Goal: Task Accomplishment & Management: Complete application form

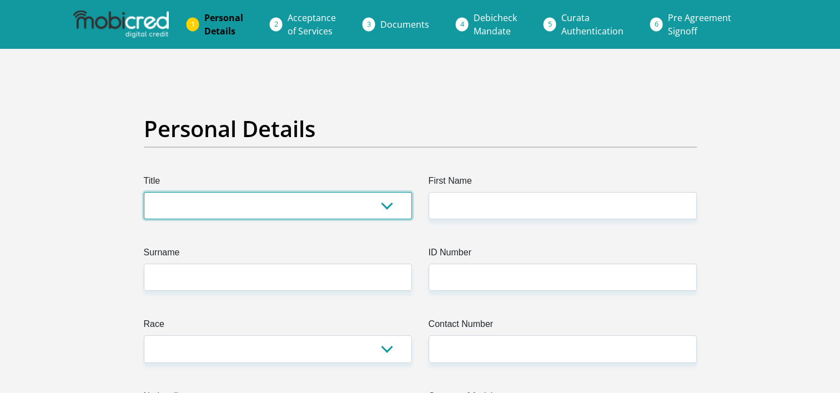
click at [387, 207] on select "Mr Ms Mrs Dr [PERSON_NAME]" at bounding box center [278, 205] width 268 height 27
select select "Mr"
click at [144, 192] on select "Mr Ms Mrs Dr [PERSON_NAME]" at bounding box center [278, 205] width 268 height 27
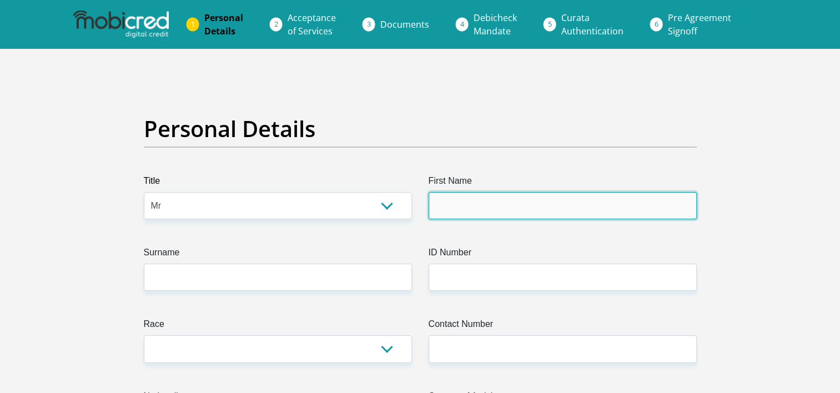
click at [462, 204] on input "First Name" at bounding box center [562, 205] width 268 height 27
type input "THABISO"
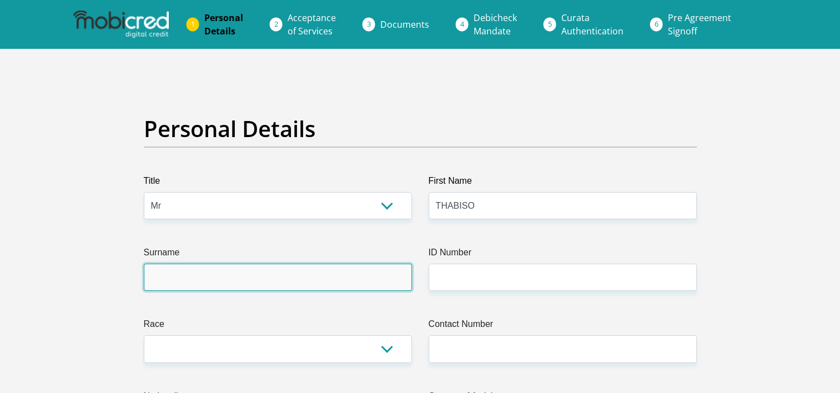
click at [304, 271] on input "Surname" at bounding box center [278, 277] width 268 height 27
type input "DITIRA"
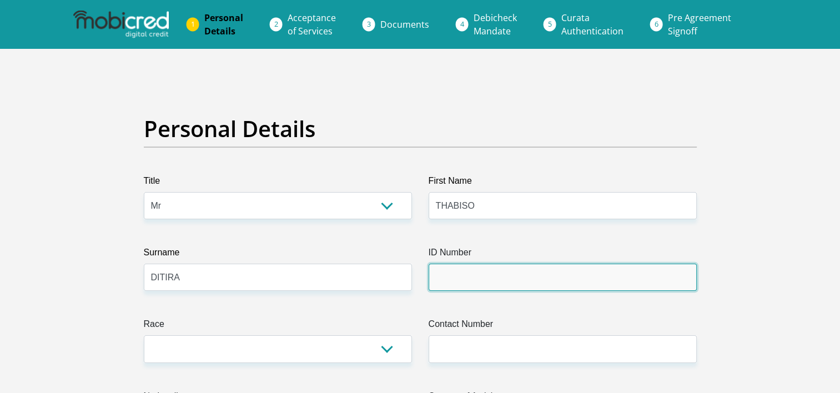
click at [496, 275] on input "ID Number" at bounding box center [562, 277] width 268 height 27
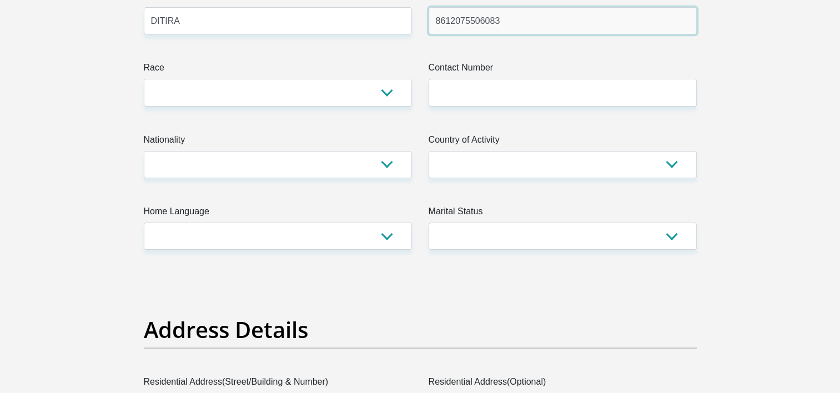
scroll to position [266, 0]
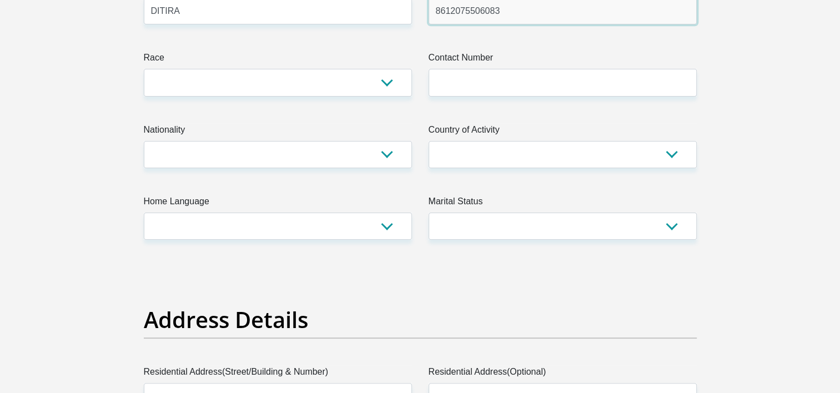
type input "8612075506083"
click at [387, 84] on select "Black Coloured Indian White Other" at bounding box center [278, 82] width 268 height 27
select select "1"
click at [144, 69] on select "Black Coloured Indian White Other" at bounding box center [278, 82] width 268 height 27
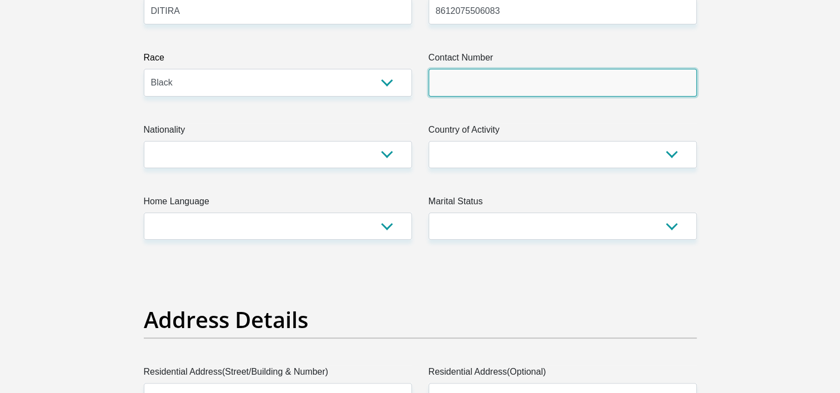
click at [477, 83] on input "Contact Number" at bounding box center [562, 82] width 268 height 27
type input "0824645229"
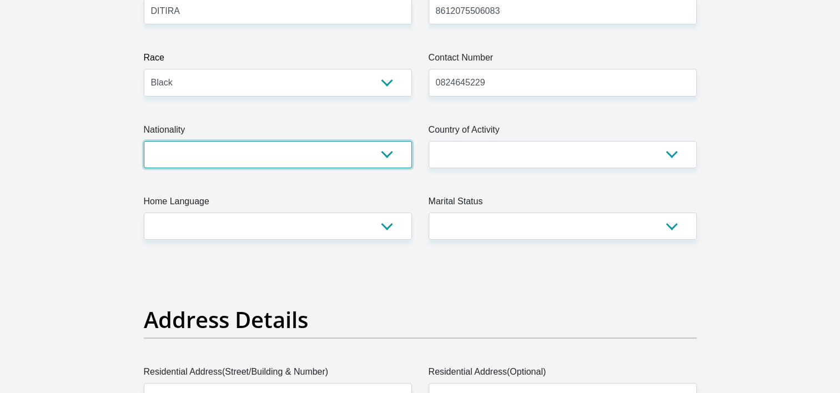
select select "ZAF"
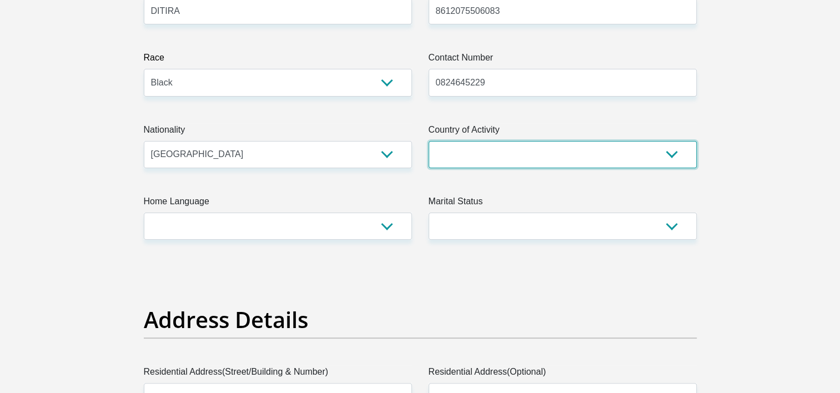
select select "ZAF"
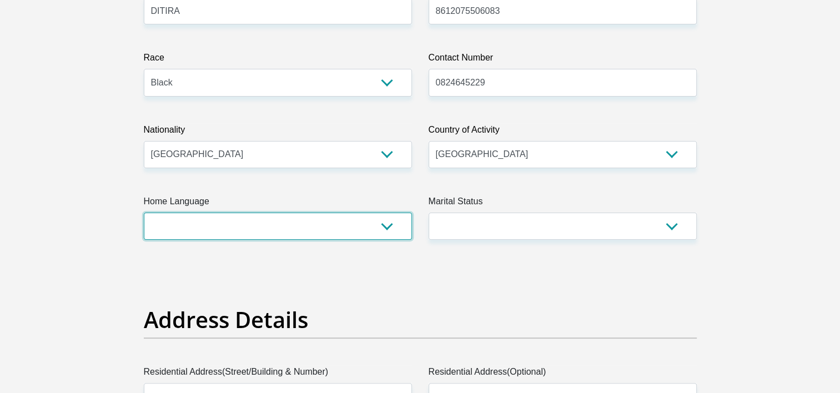
click at [387, 224] on select "Afrikaans English Sepedi South Ndebele Southern Sotho Swati Tsonga Tswana Venda…" at bounding box center [278, 226] width 268 height 27
select select "tsn"
click at [144, 213] on select "Afrikaans English Sepedi South Ndebele Southern Sotho Swati Tsonga Tswana Venda…" at bounding box center [278, 226] width 268 height 27
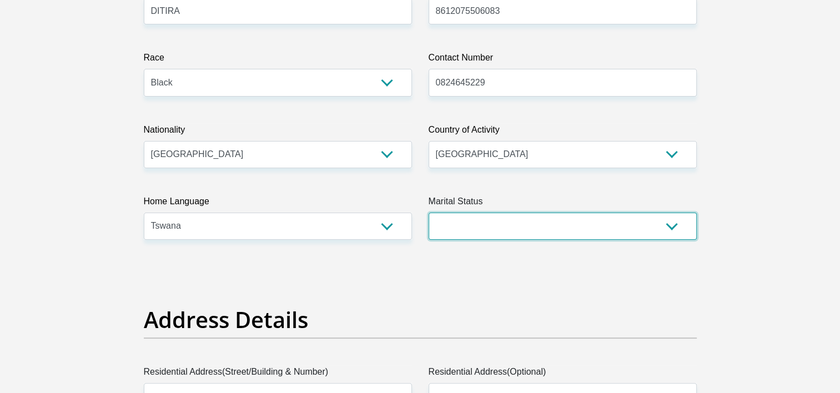
click at [671, 224] on select "Married ANC Single Divorced Widowed Married COP or Customary Law" at bounding box center [562, 226] width 268 height 27
click at [428, 213] on select "Married ANC Single Divorced Widowed Married COP or Customary Law" at bounding box center [562, 226] width 268 height 27
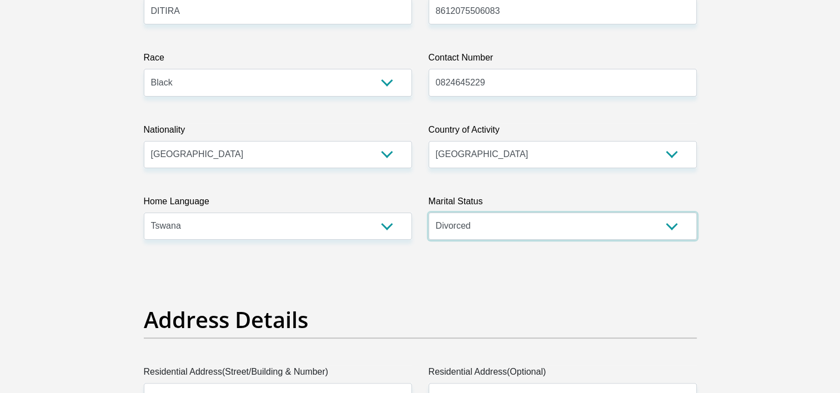
select select "2"
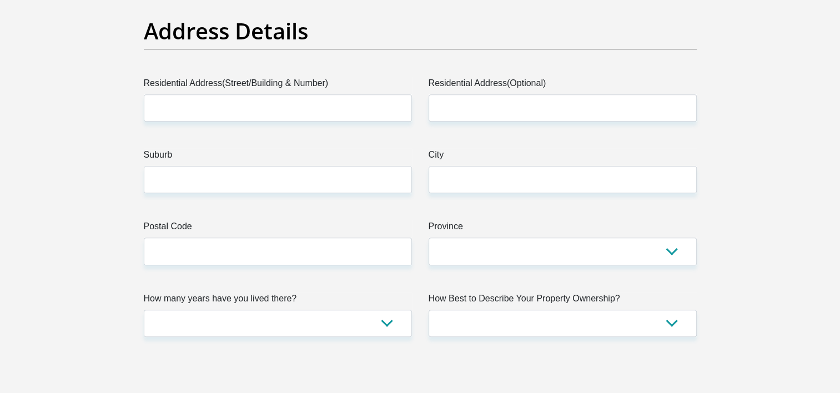
scroll to position [577, 0]
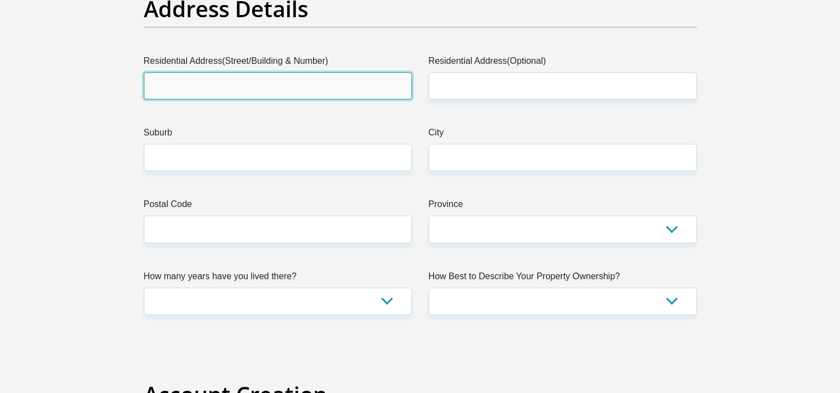
click at [223, 85] on input "Residential Address(Street/Building & Number)" at bounding box center [278, 85] width 268 height 27
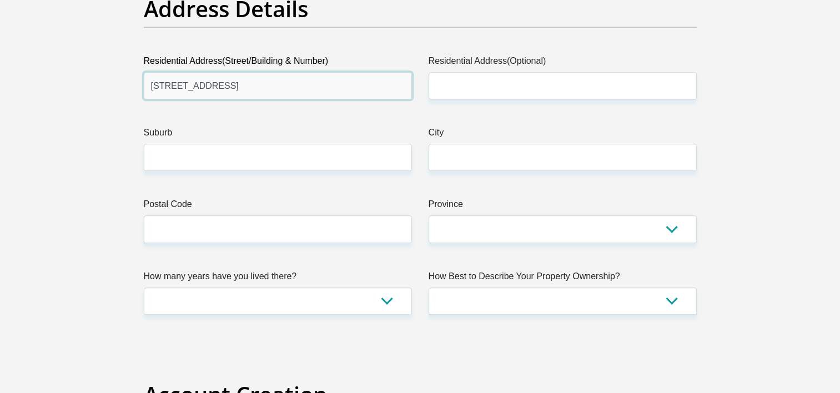
type input "[STREET_ADDRESS]"
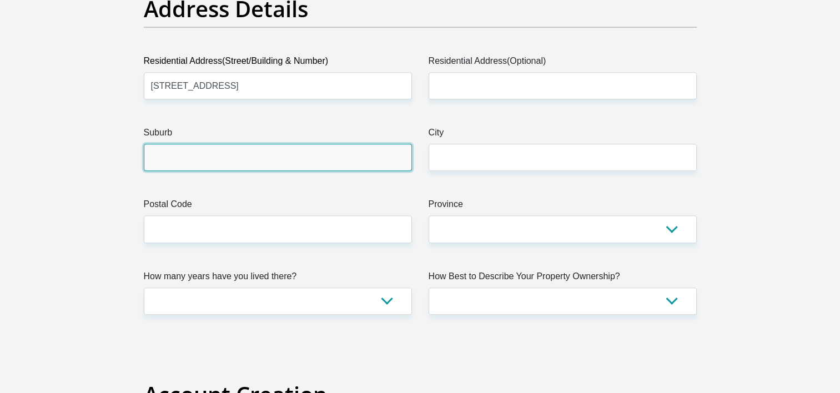
click at [285, 144] on input "Suburb" at bounding box center [278, 157] width 268 height 27
type input "t"
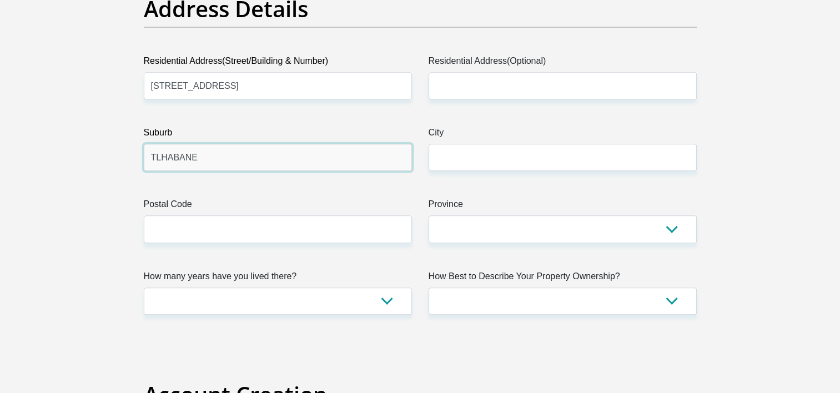
type input "TLHABANE"
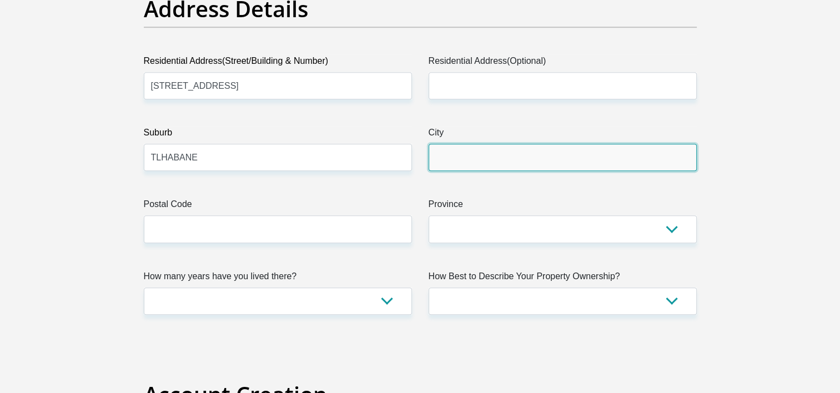
click at [473, 157] on input "City" at bounding box center [562, 157] width 268 height 27
type input "[GEOGRAPHIC_DATA]"
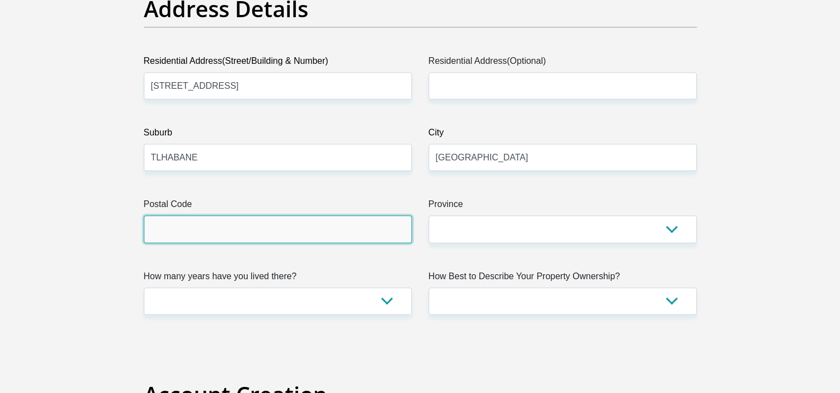
click at [317, 229] on input "Postal Code" at bounding box center [278, 228] width 268 height 27
type input "0299"
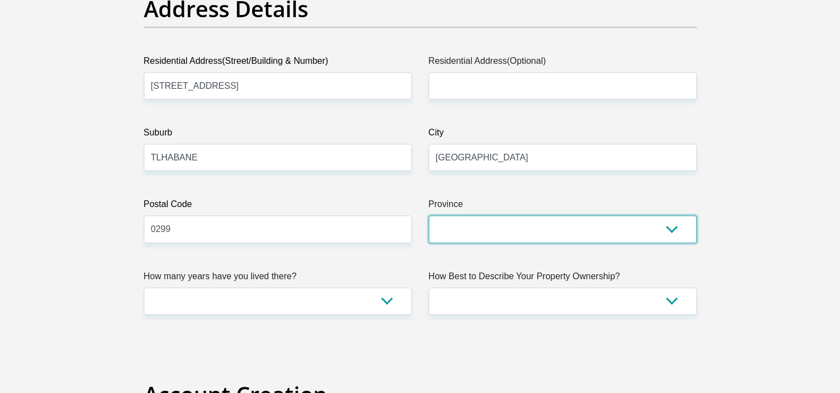
click at [549, 237] on select "Eastern Cape Free State [GEOGRAPHIC_DATA] [GEOGRAPHIC_DATA][DATE] [GEOGRAPHIC_D…" at bounding box center [562, 228] width 268 height 27
select select "[GEOGRAPHIC_DATA]"
click at [428, 215] on select "Eastern Cape Free State [GEOGRAPHIC_DATA] [GEOGRAPHIC_DATA][DATE] [GEOGRAPHIC_D…" at bounding box center [562, 228] width 268 height 27
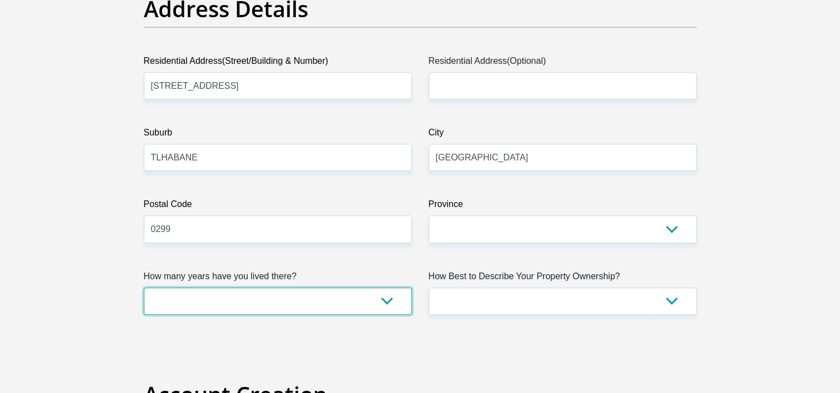
click at [384, 300] on select "less than 1 year 1-3 years 3-5 years 5+ years" at bounding box center [278, 300] width 268 height 27
select select "4"
click at [144, 287] on select "less than 1 year 1-3 years 3-5 years 5+ years" at bounding box center [278, 300] width 268 height 27
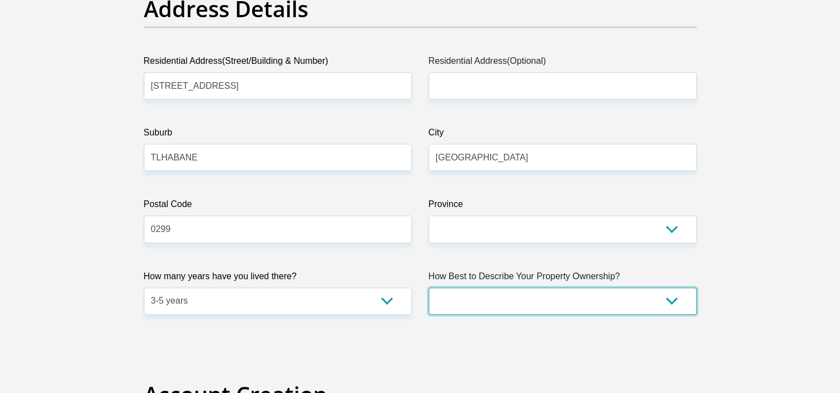
click at [674, 297] on select "Owned Rented Family Owned Company Dwelling" at bounding box center [562, 300] width 268 height 27
select select "Rented"
click at [428, 287] on select "Owned Rented Family Owned Company Dwelling" at bounding box center [562, 300] width 268 height 27
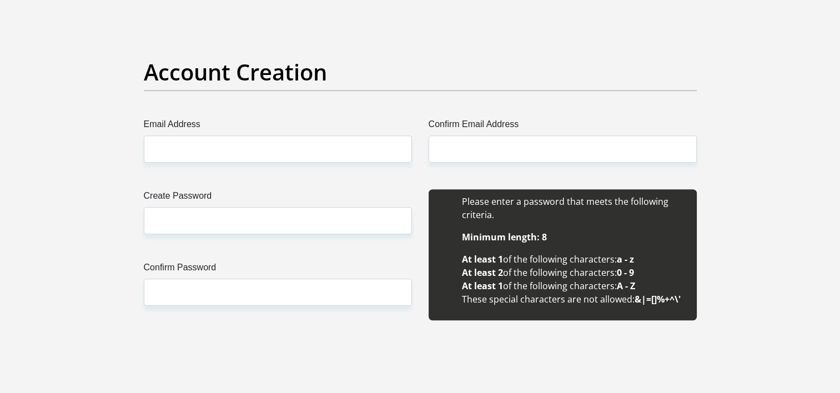
scroll to position [954, 0]
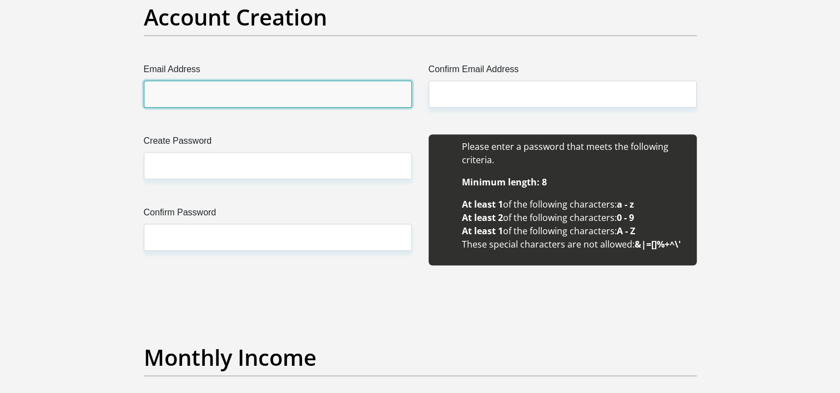
click at [234, 92] on input "Email Address" at bounding box center [278, 93] width 268 height 27
type input "[EMAIL_ADDRESS][DOMAIN_NAME]"
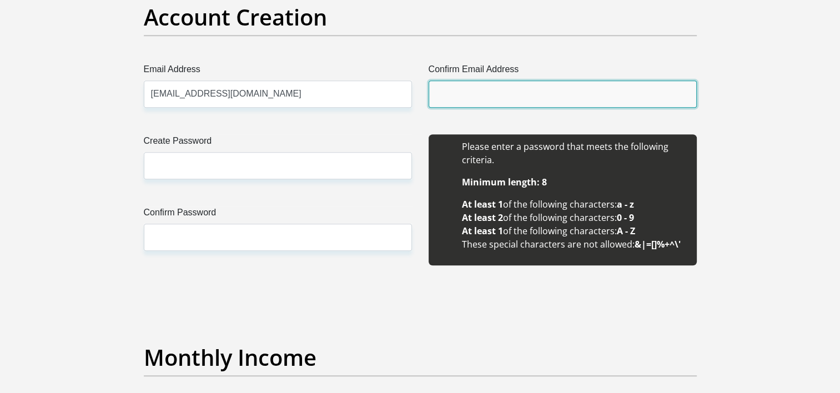
type input "[EMAIL_ADDRESS][DOMAIN_NAME]"
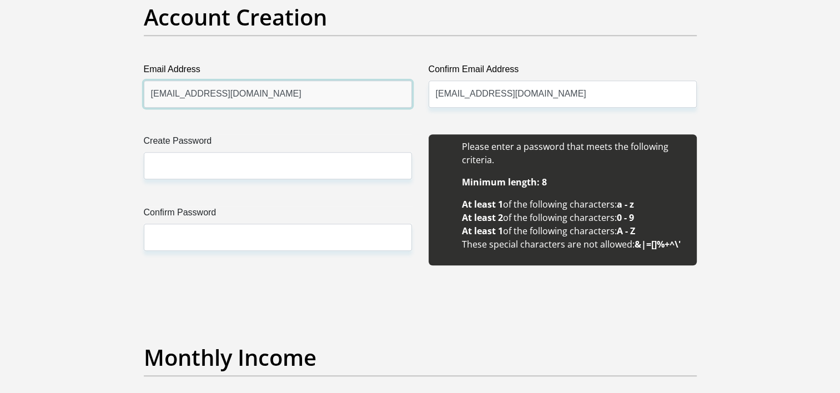
click at [279, 88] on input "[EMAIL_ADDRESS][DOMAIN_NAME]" at bounding box center [278, 93] width 268 height 27
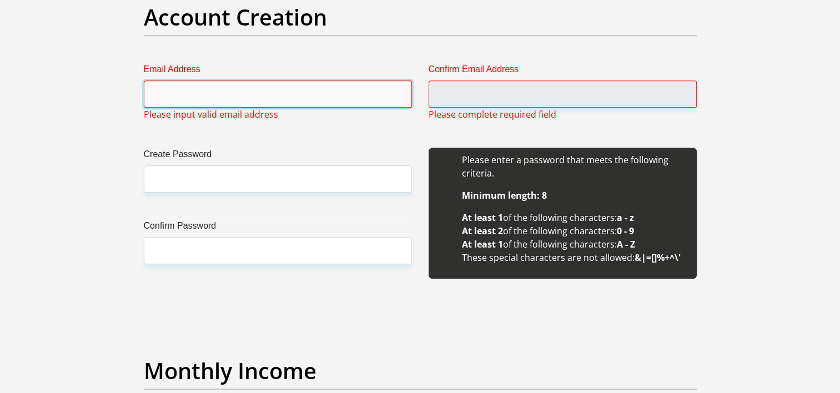
click at [226, 100] on input "Email Address" at bounding box center [278, 93] width 268 height 27
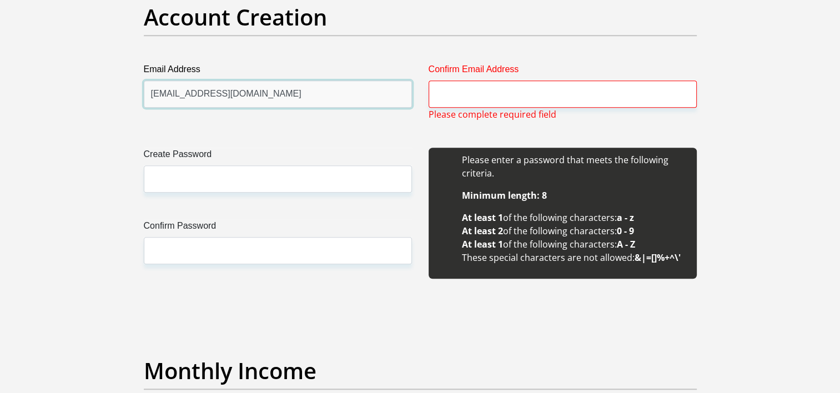
type input "[EMAIL_ADDRESS][DOMAIN_NAME]"
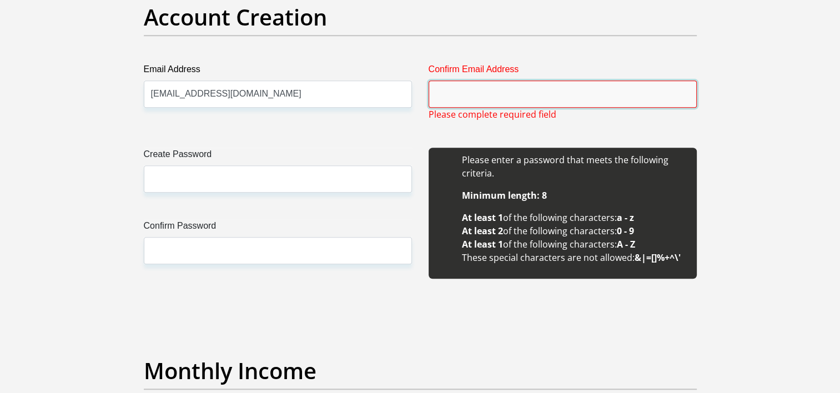
click at [441, 89] on input "Confirm Email Address" at bounding box center [562, 93] width 268 height 27
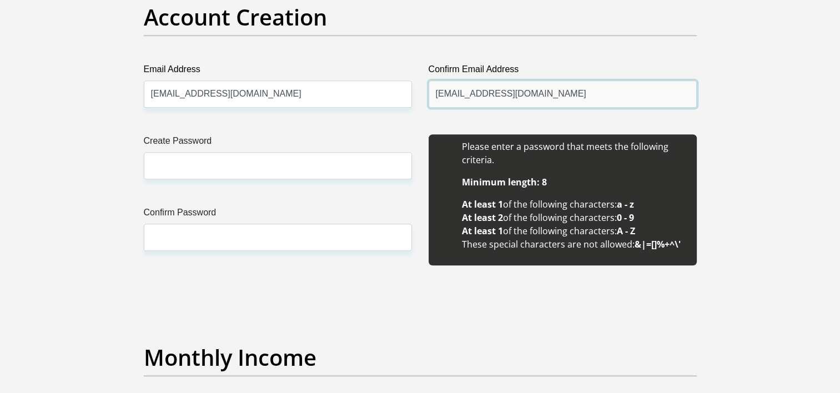
type input "[EMAIL_ADDRESS][DOMAIN_NAME]"
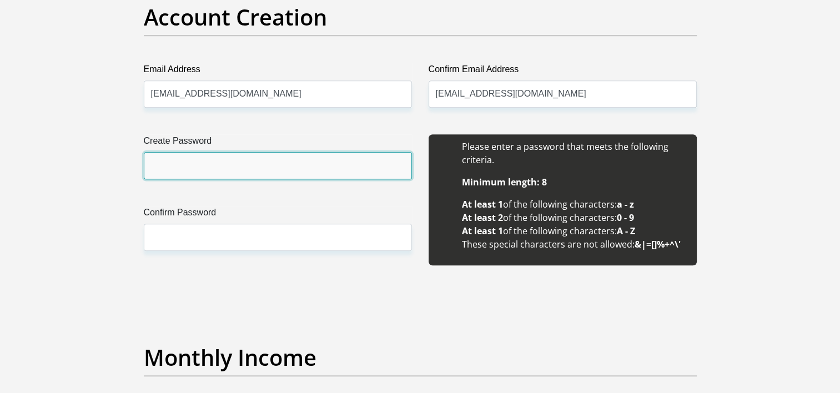
click at [298, 156] on input "Create Password" at bounding box center [278, 165] width 268 height 27
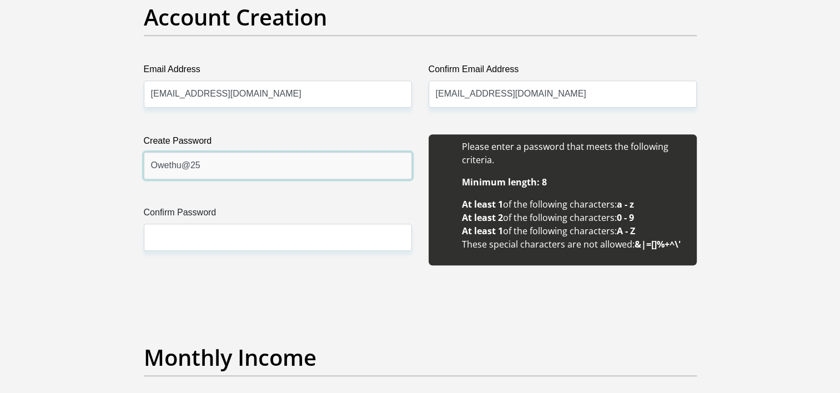
type input "Owethu@25"
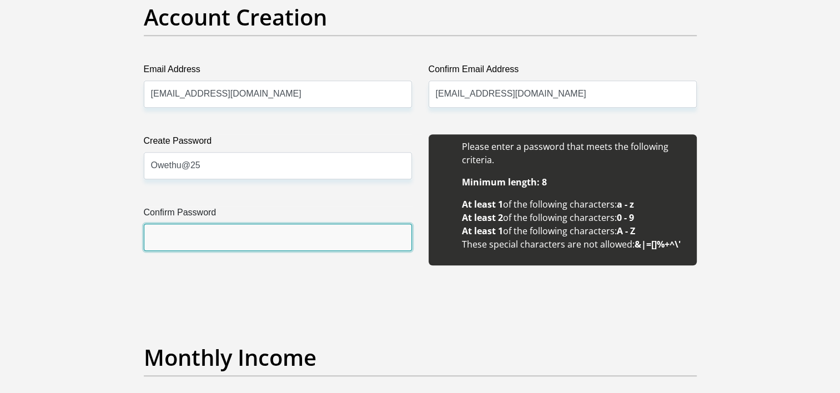
click at [276, 229] on input "Confirm Password" at bounding box center [278, 237] width 268 height 27
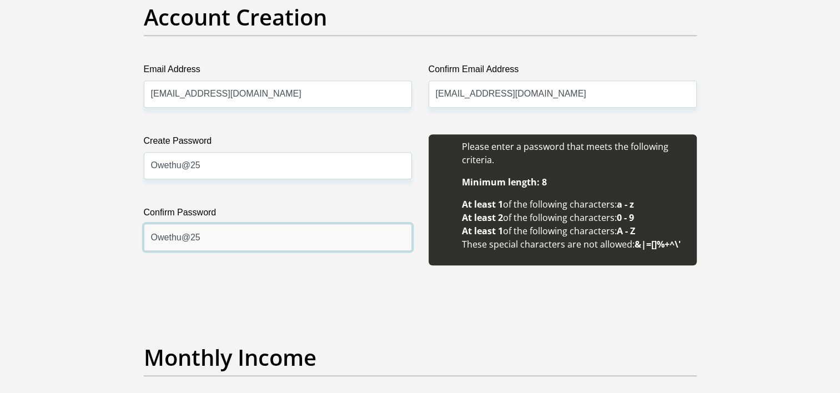
type input "Owethu@25"
drag, startPoint x: 838, startPoint y: 147, endPoint x: 801, endPoint y: 110, distance: 52.6
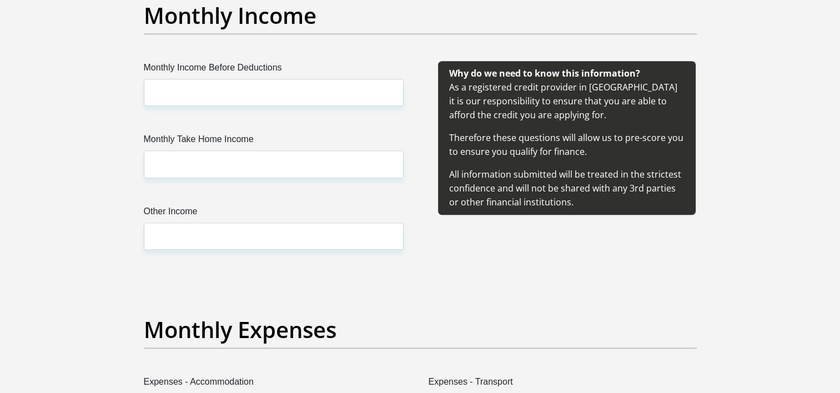
scroll to position [1320, 0]
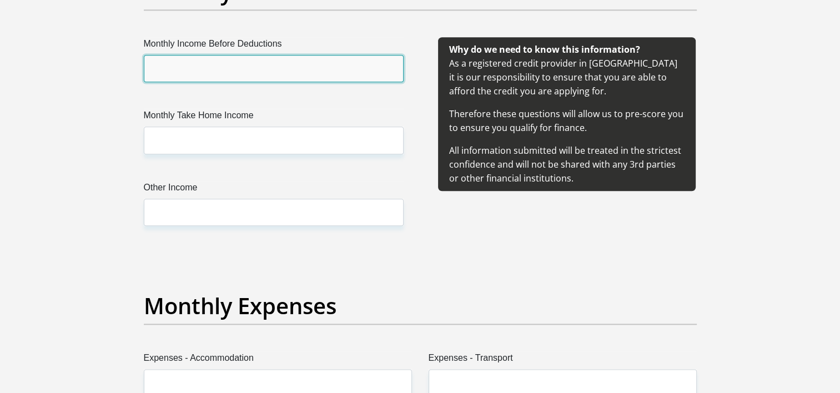
click at [224, 69] on input "Monthly Income Before Deductions" at bounding box center [274, 68] width 260 height 27
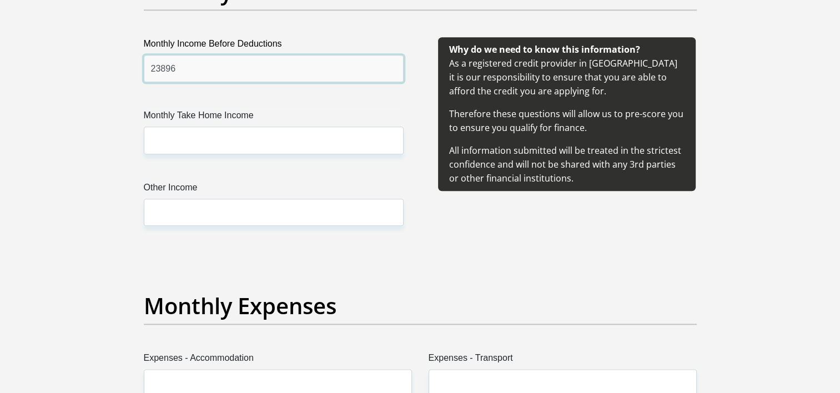
type input "23896"
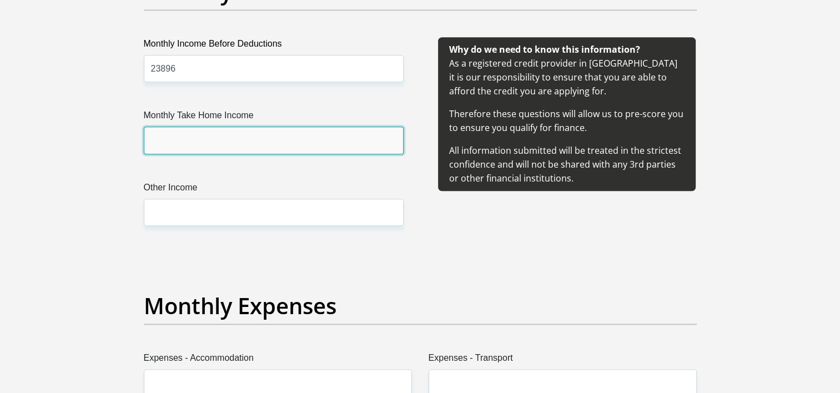
click at [212, 134] on input "Monthly Take Home Income" at bounding box center [274, 140] width 260 height 27
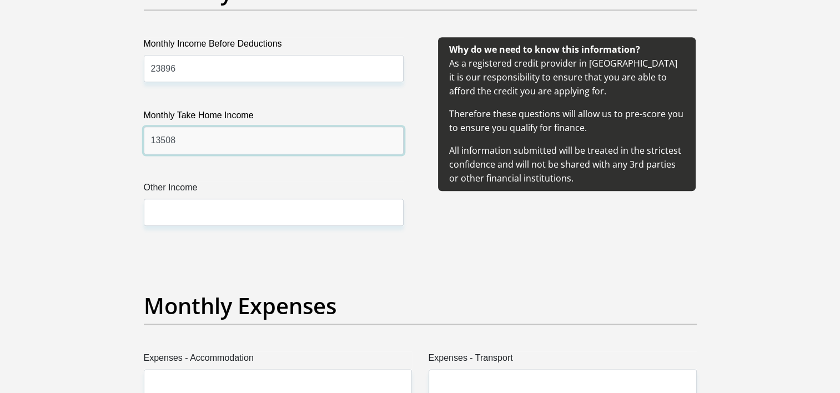
type input "13508"
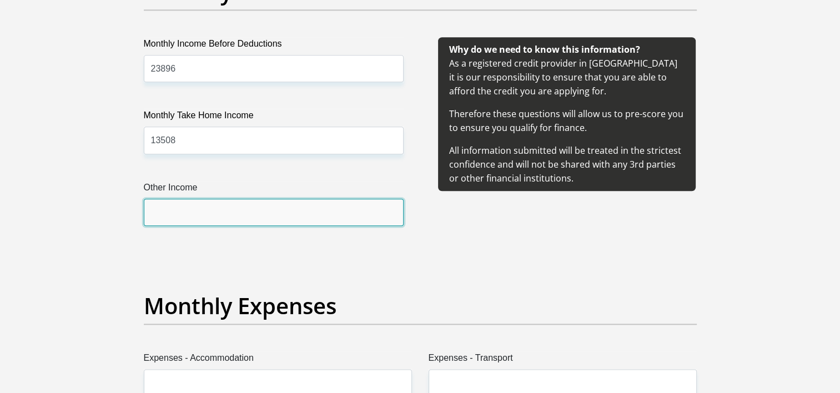
click at [165, 205] on input "Other Income" at bounding box center [274, 212] width 260 height 27
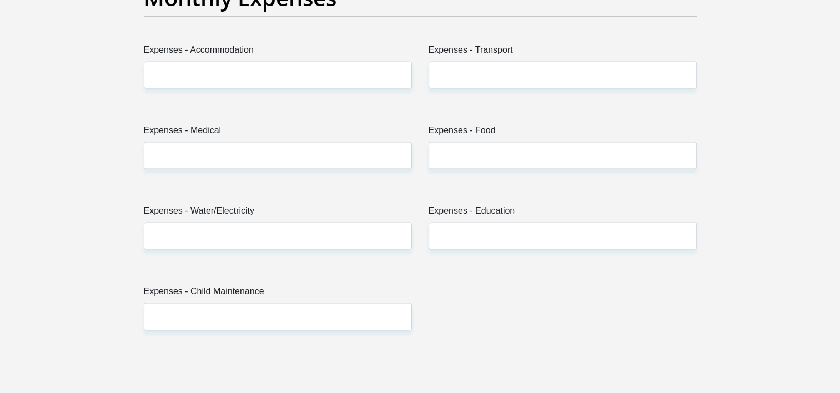
scroll to position [1638, 0]
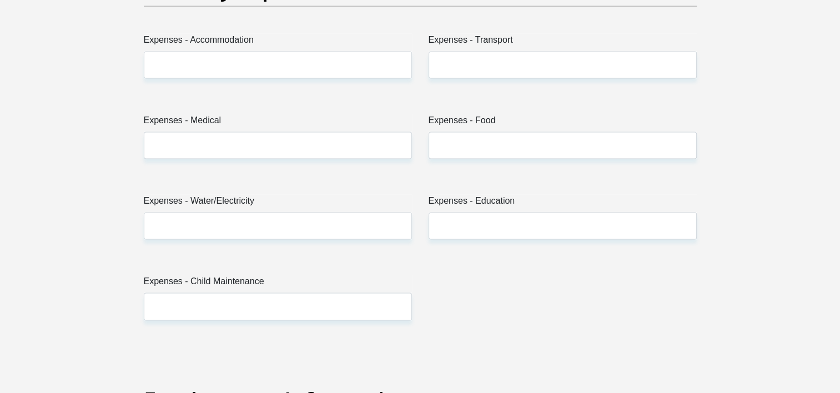
type input "3500"
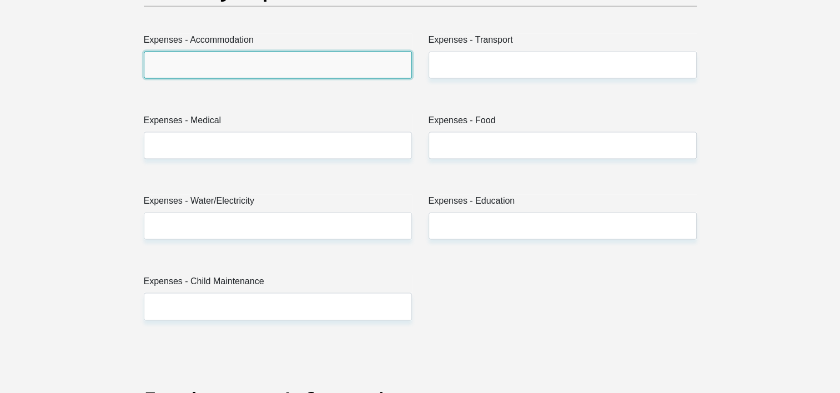
click at [291, 58] on input "Expenses - Accommodation" at bounding box center [278, 64] width 268 height 27
type input "1000"
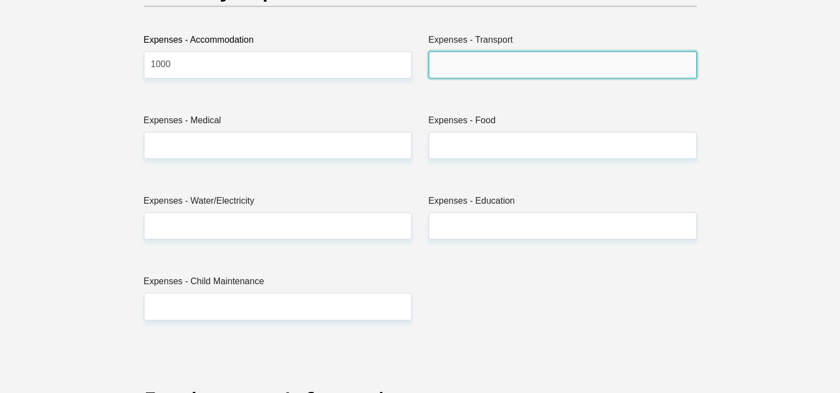
click at [469, 67] on input "Expenses - Transport" at bounding box center [562, 64] width 268 height 27
type input "500"
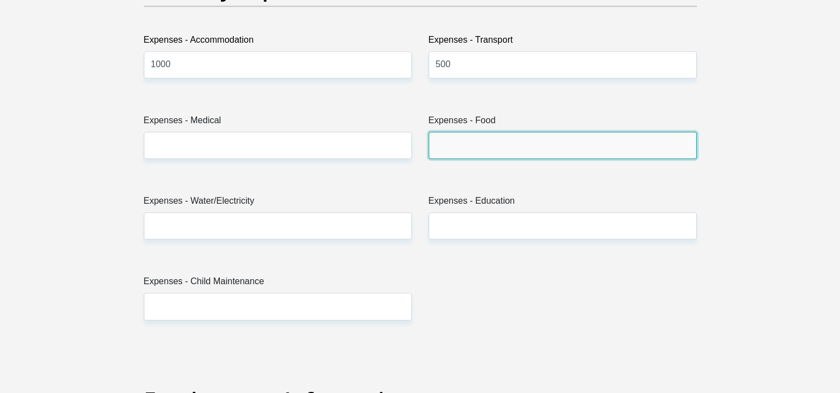
click at [457, 143] on input "Expenses - Food" at bounding box center [562, 145] width 268 height 27
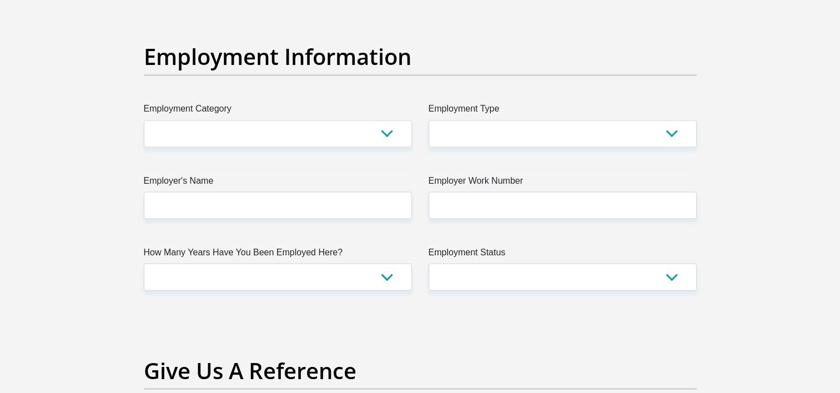
type input "1000"
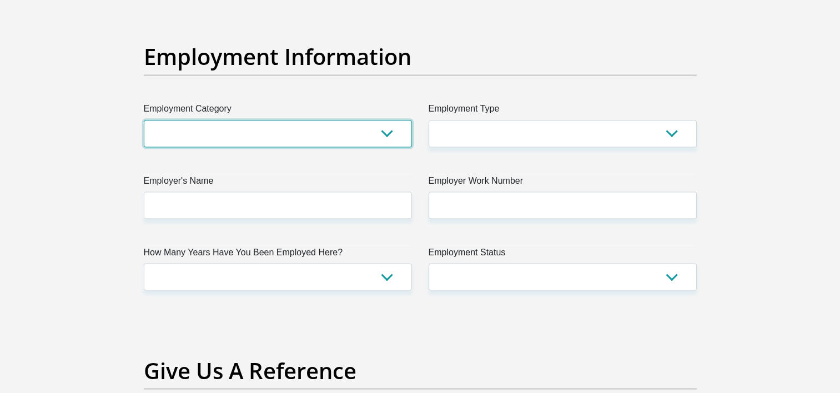
click at [391, 134] on select "AGRICULTURE ALCOHOL & TOBACCO CONSTRUCTION MATERIALS METALLURGY EQUIPMENT FOR R…" at bounding box center [278, 133] width 268 height 27
select select "76"
click at [144, 120] on select "AGRICULTURE ALCOHOL & TOBACCO CONSTRUCTION MATERIALS METALLURGY EQUIPMENT FOR R…" at bounding box center [278, 133] width 268 height 27
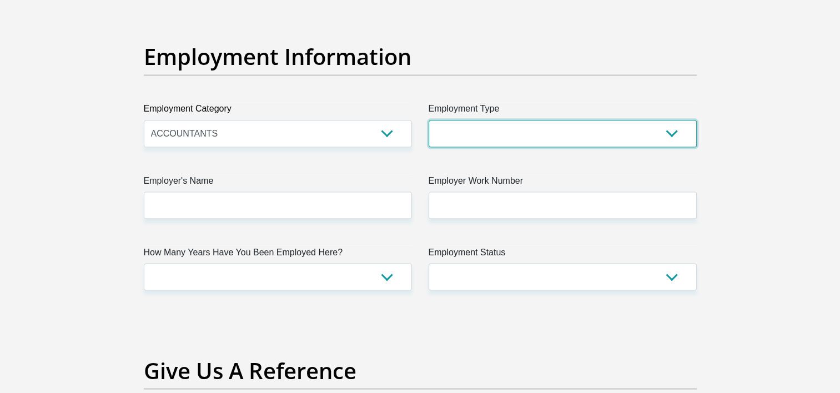
click at [671, 131] on select "College/Lecturer Craft Seller Creative Driver Executive Farmer Forces - Non Com…" at bounding box center [562, 133] width 268 height 27
select select "Unknown/Other"
click at [428, 120] on select "College/Lecturer Craft Seller Creative Driver Executive Farmer Forces - Non Com…" at bounding box center [562, 133] width 268 height 27
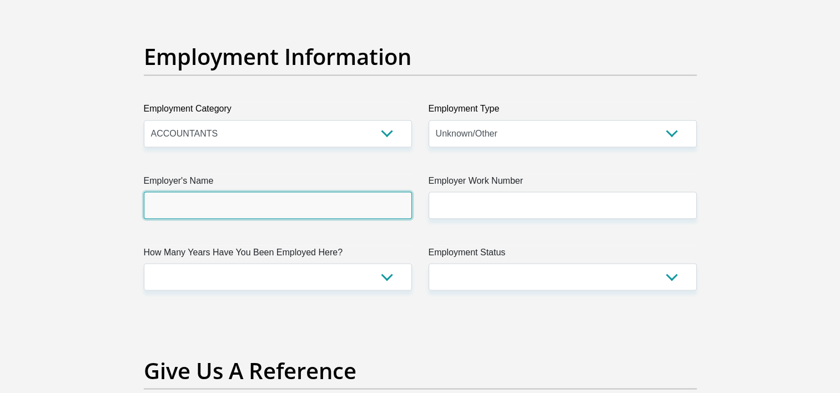
click at [220, 202] on input "Employer's Name" at bounding box center [278, 204] width 268 height 27
type input "RUSTENBURGLOCALMUNICIPALITY"
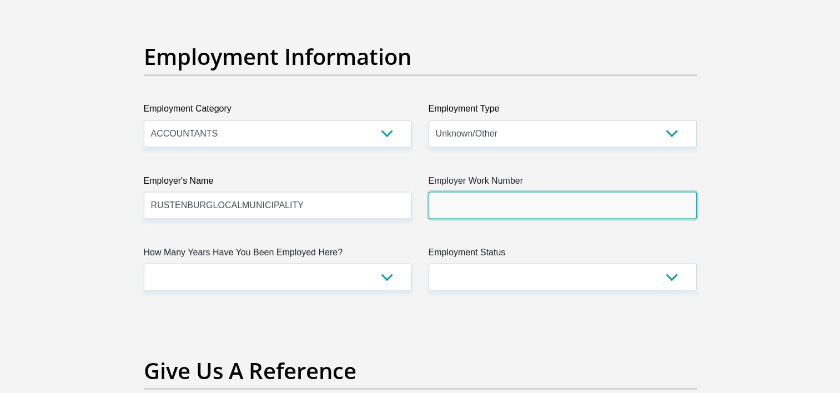
click at [448, 206] on input "Employer Work Number" at bounding box center [562, 204] width 268 height 27
type input "0145903111"
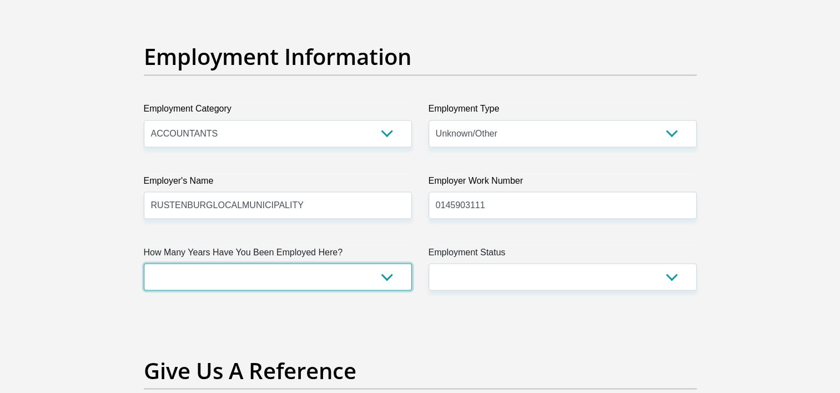
click at [280, 268] on select "less than 1 year 1-3 years 3-5 years 5+ years" at bounding box center [278, 276] width 268 height 27
select select "60"
click at [144, 263] on select "less than 1 year 1-3 years 3-5 years 5+ years" at bounding box center [278, 276] width 268 height 27
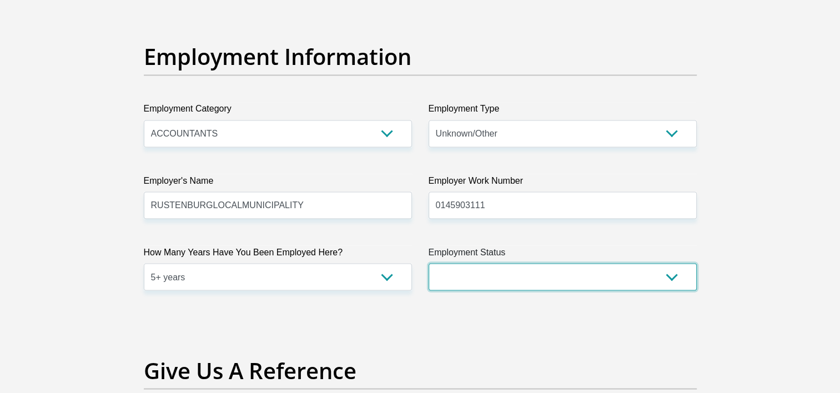
click at [510, 271] on select "Permanent/Full-time Part-time/Casual [DEMOGRAPHIC_DATA] Worker Self-Employed Ho…" at bounding box center [562, 276] width 268 height 27
select select "1"
click at [428, 263] on select "Permanent/Full-time Part-time/Casual [DEMOGRAPHIC_DATA] Worker Self-Employed Ho…" at bounding box center [562, 276] width 268 height 27
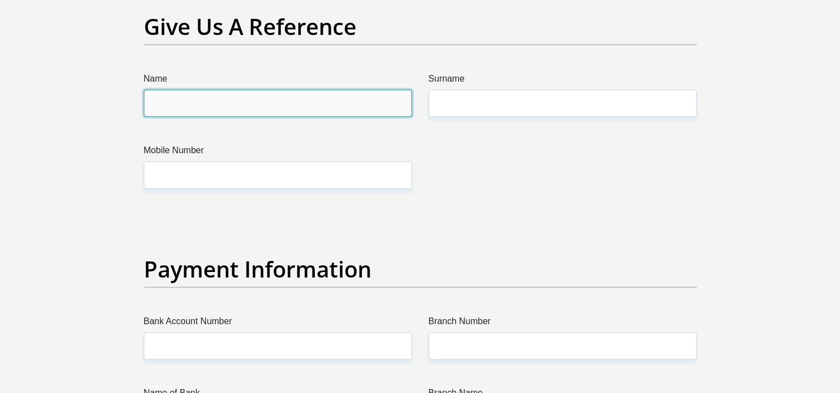
click at [204, 94] on input "Name" at bounding box center [278, 103] width 268 height 27
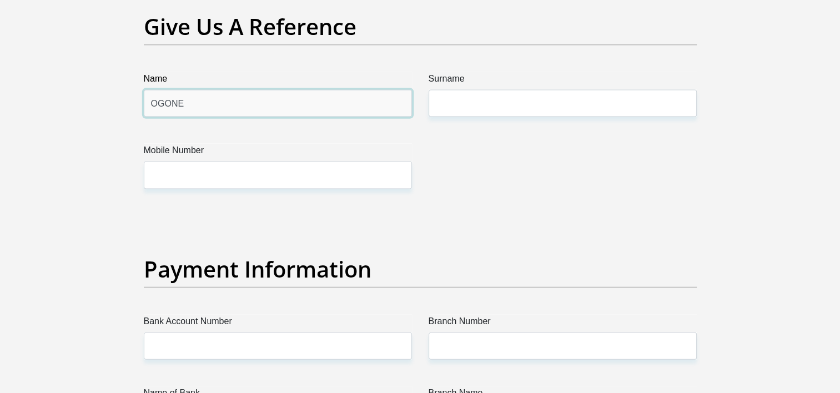
type input "OGONE"
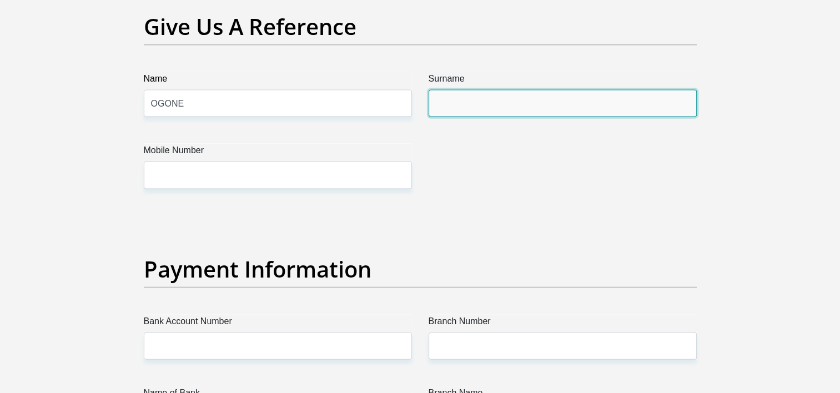
click at [525, 103] on input "Surname" at bounding box center [562, 103] width 268 height 27
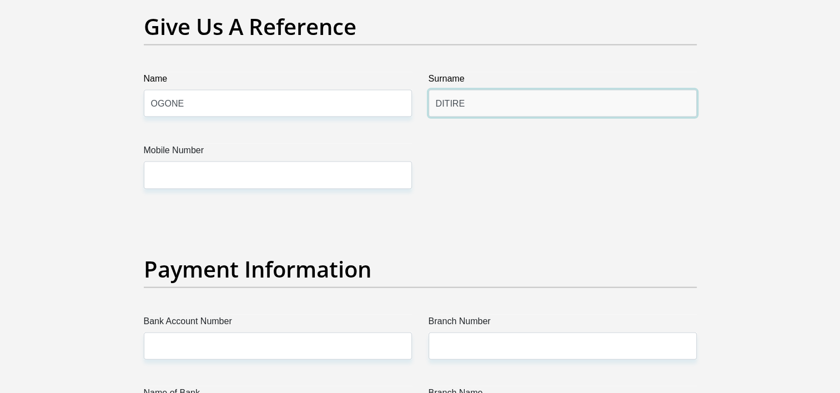
type input "DITIRE"
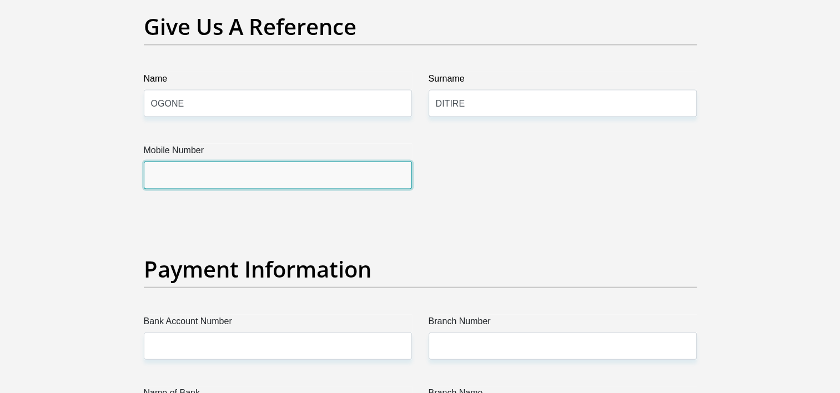
click at [281, 175] on input "Mobile Number" at bounding box center [278, 174] width 268 height 27
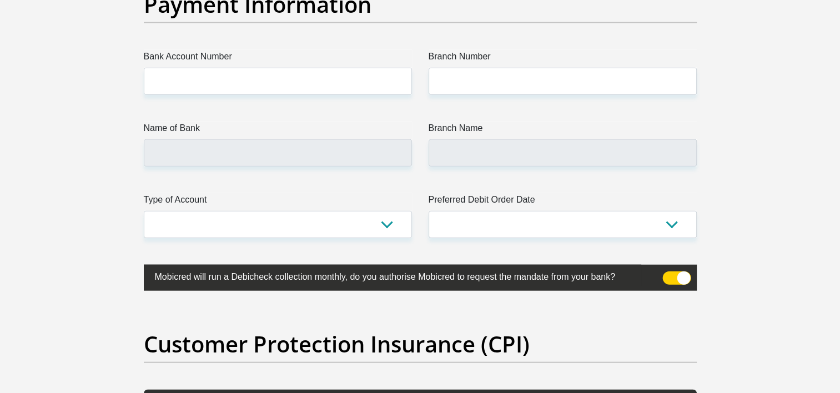
scroll to position [2604, 0]
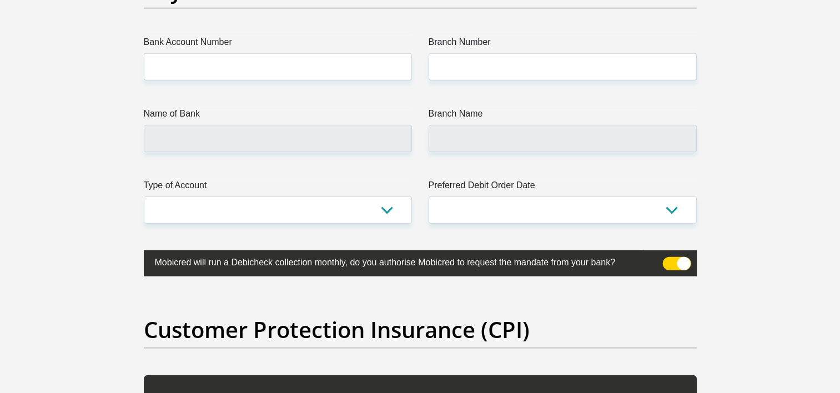
type input "0813496999"
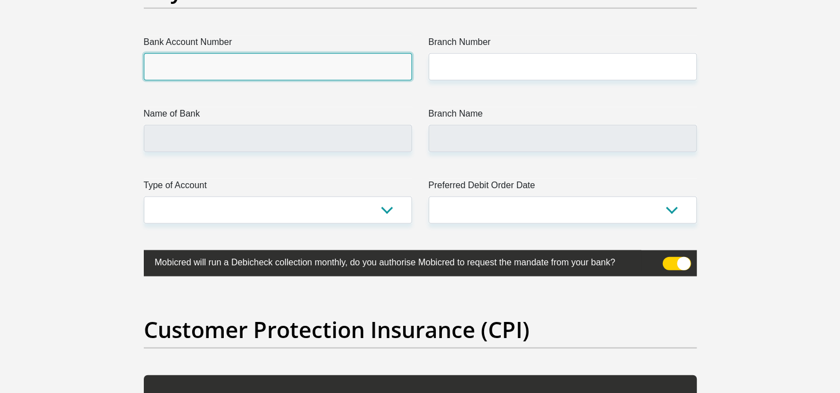
click at [171, 64] on input "Bank Account Number" at bounding box center [278, 66] width 268 height 27
type input "CAPITEC"
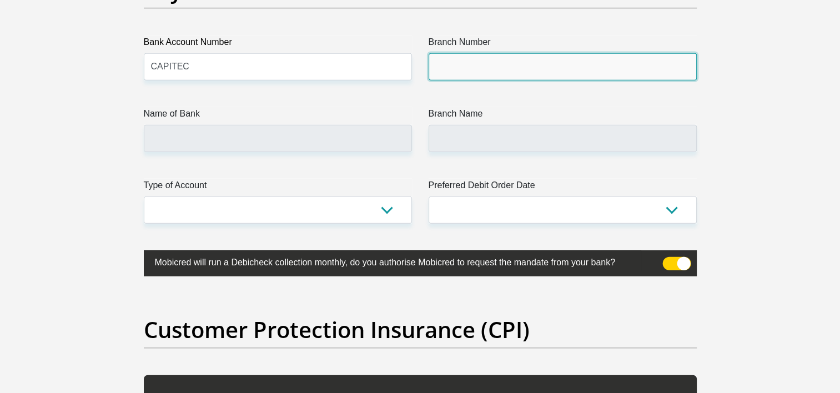
click at [444, 70] on input "Branch Number" at bounding box center [562, 66] width 268 height 27
type input "4"
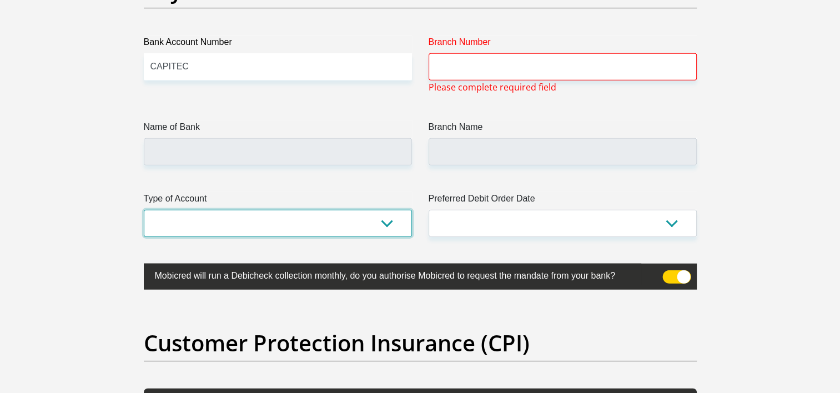
click at [283, 214] on select "Cheque Savings" at bounding box center [278, 223] width 268 height 27
select select "SAV"
click at [144, 210] on select "Cheque Savings" at bounding box center [278, 223] width 268 height 27
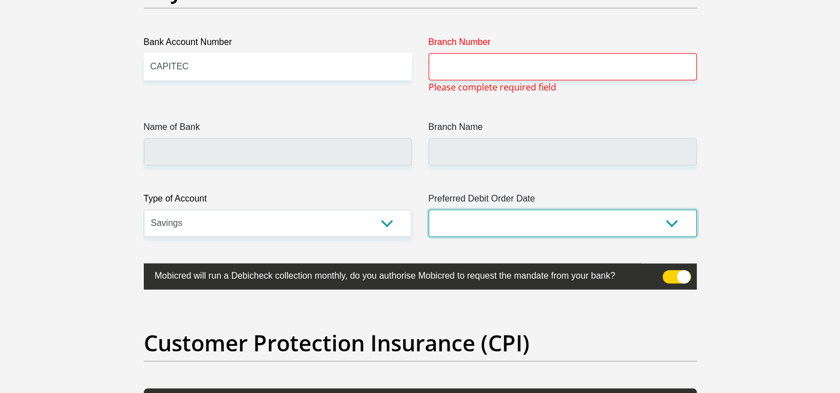
click at [501, 225] on select "1st 2nd 3rd 4th 5th 7th 18th 19th 20th 21st 22nd 23rd 24th 25th 26th 27th 28th …" at bounding box center [562, 223] width 268 height 27
select select "25"
click at [428, 210] on select "1st 2nd 3rd 4th 5th 7th 18th 19th 20th 21st 22nd 23rd 24th 25th 26th 27th 28th …" at bounding box center [562, 223] width 268 height 27
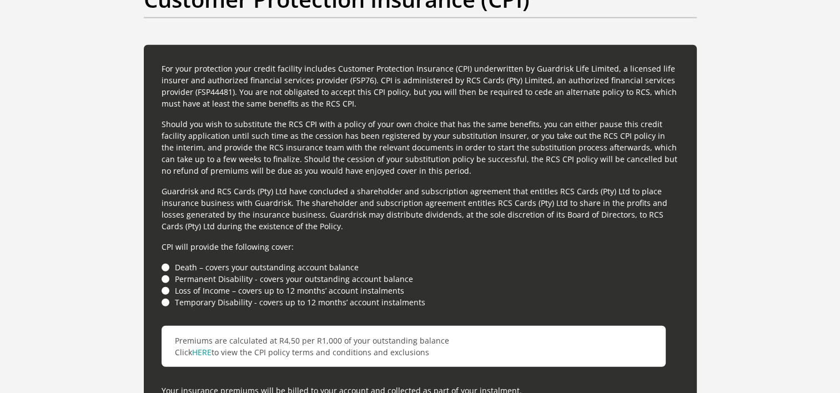
click at [165, 265] on li "Death – covers your outstanding account balance" at bounding box center [419, 267] width 517 height 12
click at [164, 285] on li "Loss of Income – covers up to 12 months’ account instalments" at bounding box center [419, 291] width 517 height 12
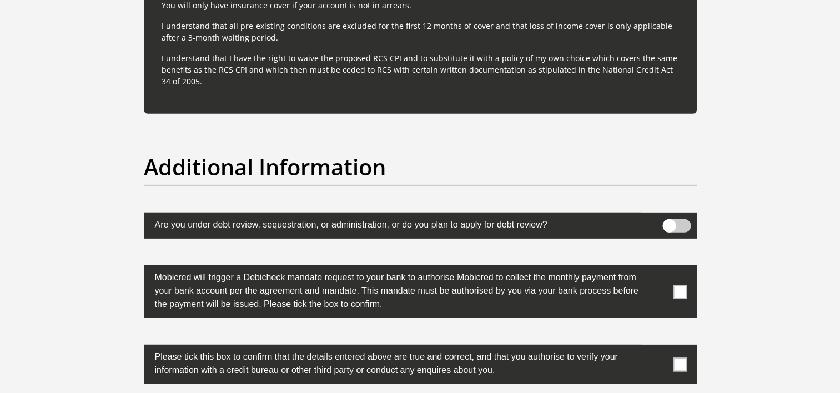
scroll to position [3354, 0]
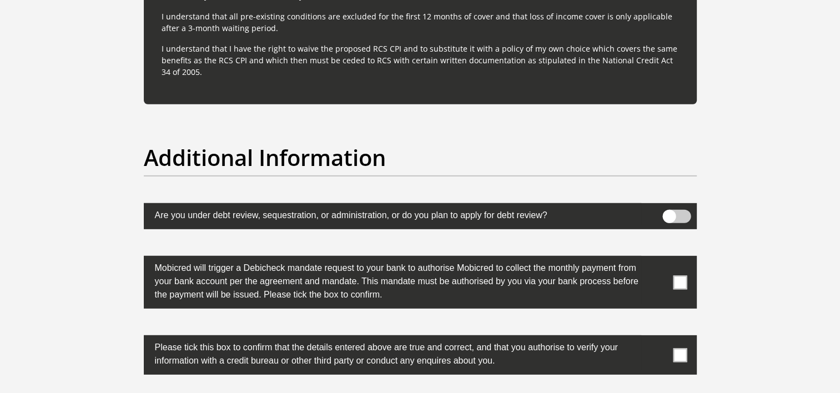
click at [683, 210] on span at bounding box center [676, 216] width 28 height 13
click at [669, 213] on input "checkbox" at bounding box center [669, 213] width 0 height 0
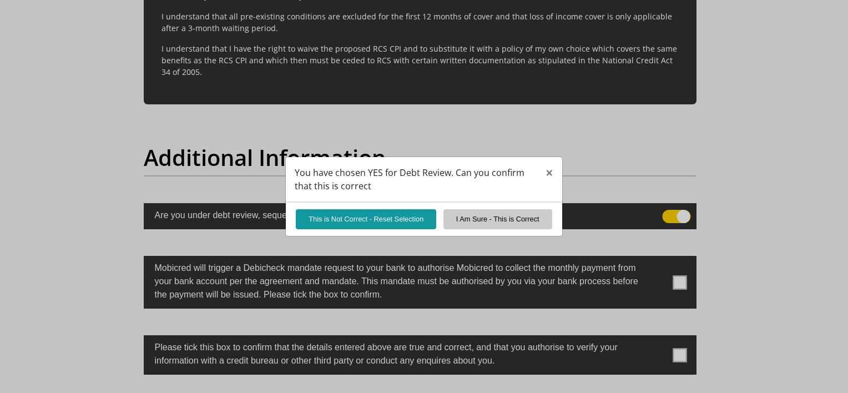
click at [626, 162] on div "You have chosen YES for Debt Review. Can you confirm that this is correct × Thi…" at bounding box center [424, 196] width 848 height 393
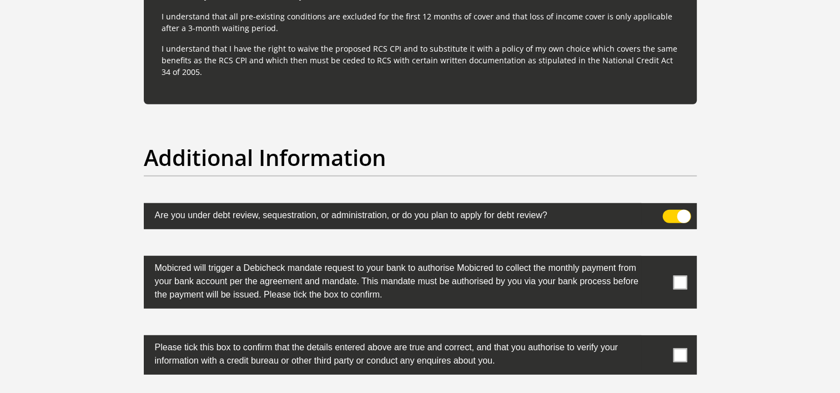
click at [671, 212] on span at bounding box center [676, 216] width 28 height 13
click at [669, 213] on input "checkbox" at bounding box center [669, 213] width 0 height 0
click at [676, 281] on span at bounding box center [680, 282] width 14 height 14
click at [658, 259] on input "checkbox" at bounding box center [658, 259] width 0 height 0
click at [676, 356] on span at bounding box center [680, 355] width 14 height 14
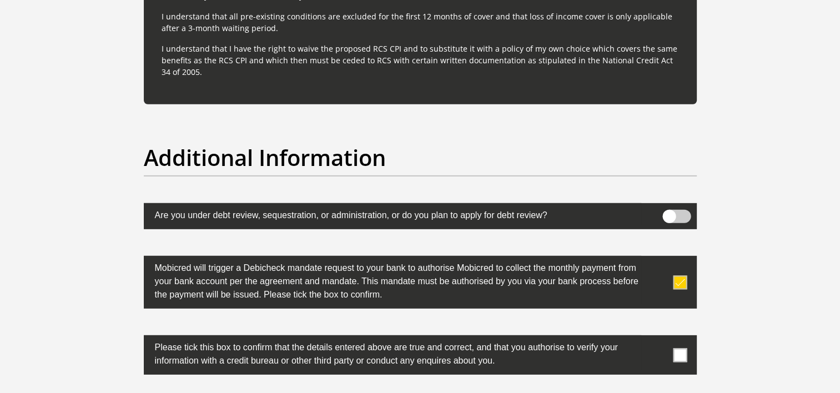
click at [658, 338] on input "checkbox" at bounding box center [658, 338] width 0 height 0
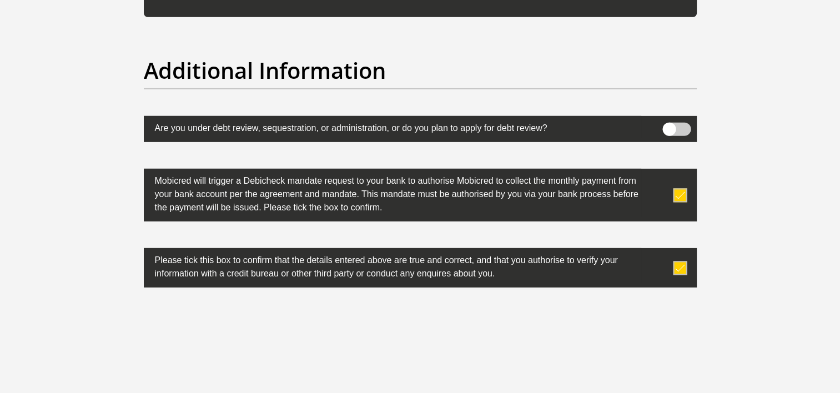
scroll to position [3600, 0]
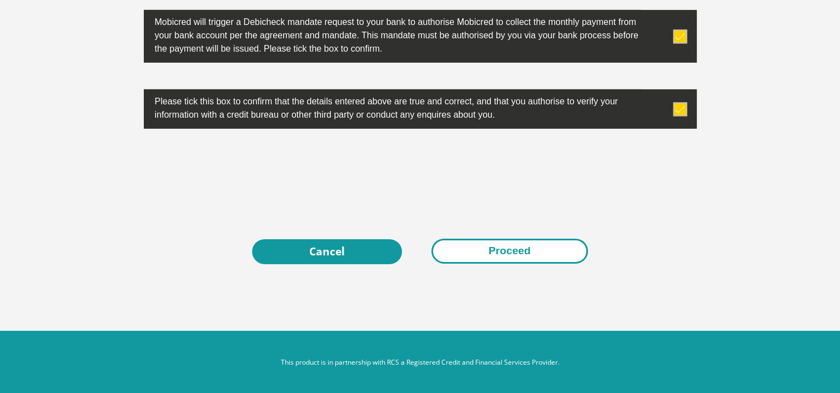
click at [504, 251] on button "Proceed" at bounding box center [509, 251] width 156 height 25
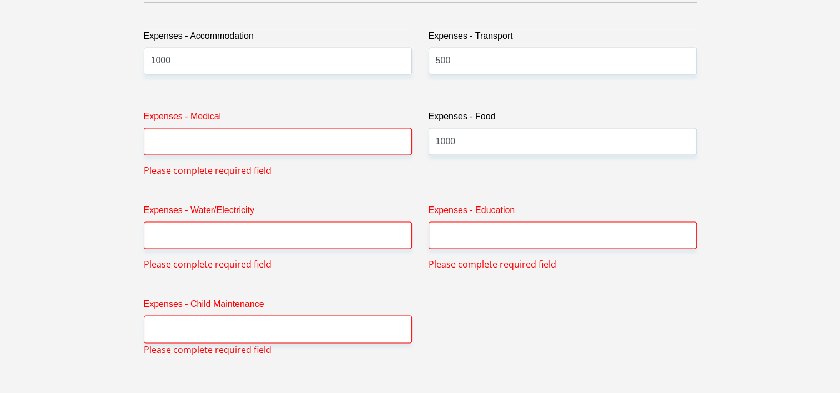
scroll to position [1638, 0]
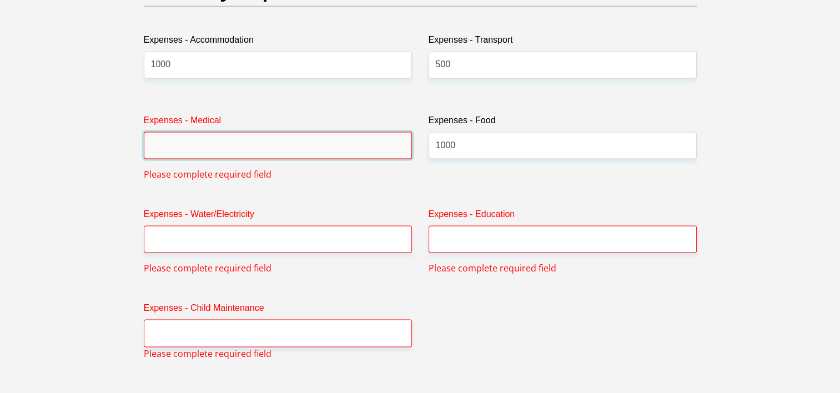
click at [310, 148] on input "Expenses - Medical" at bounding box center [278, 145] width 268 height 27
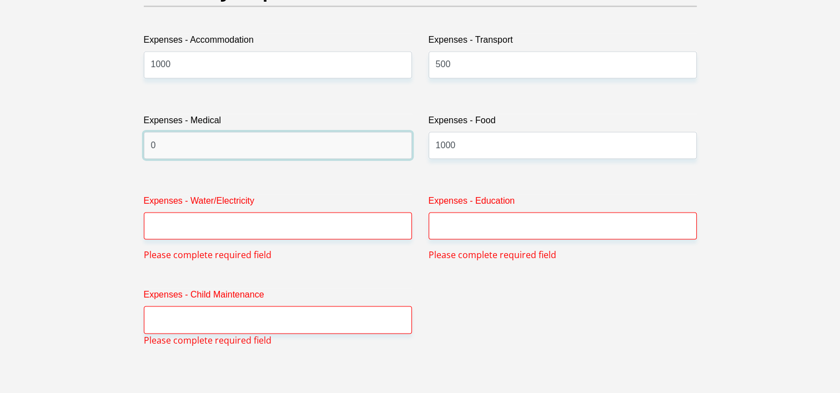
type input "0"
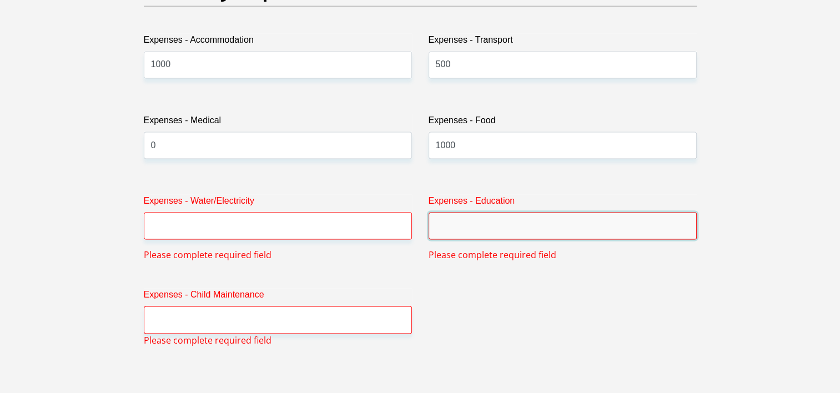
click at [468, 234] on input "Expenses - Education" at bounding box center [562, 225] width 268 height 27
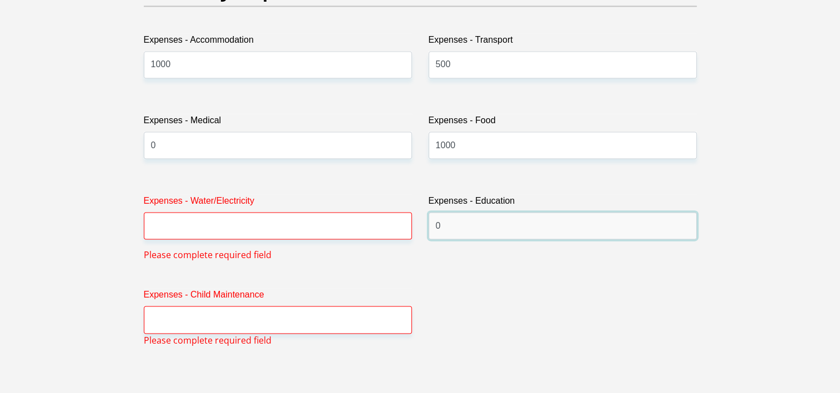
type input "0"
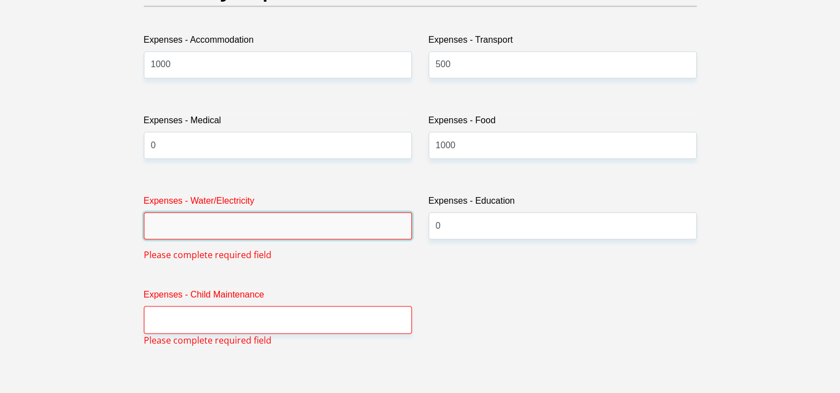
click at [309, 229] on input "Expenses - Water/Electricity" at bounding box center [278, 225] width 268 height 27
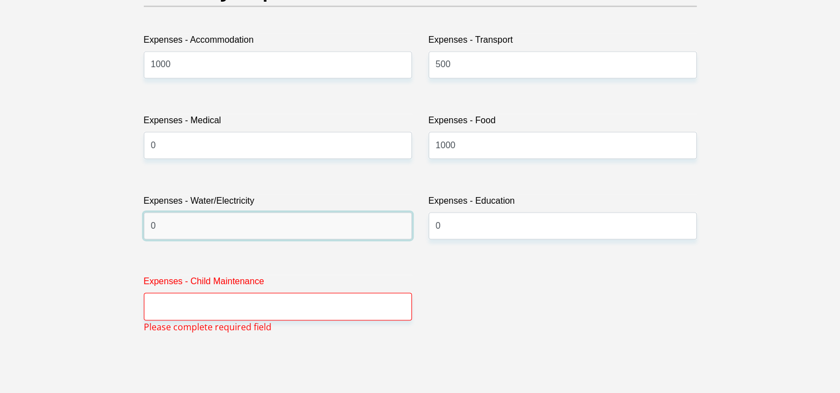
type input "0"
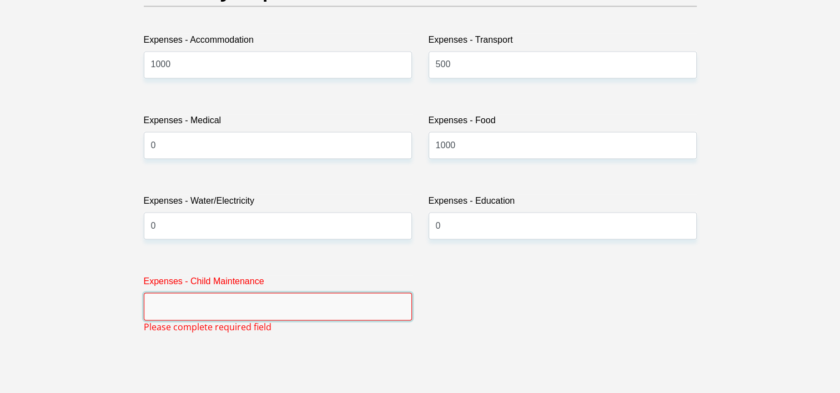
click at [271, 295] on input "Expenses - Child Maintenance" at bounding box center [278, 305] width 268 height 27
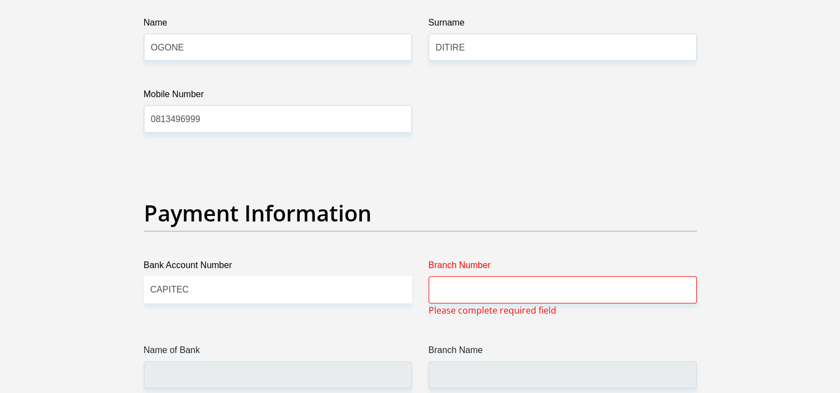
scroll to position [2357, 0]
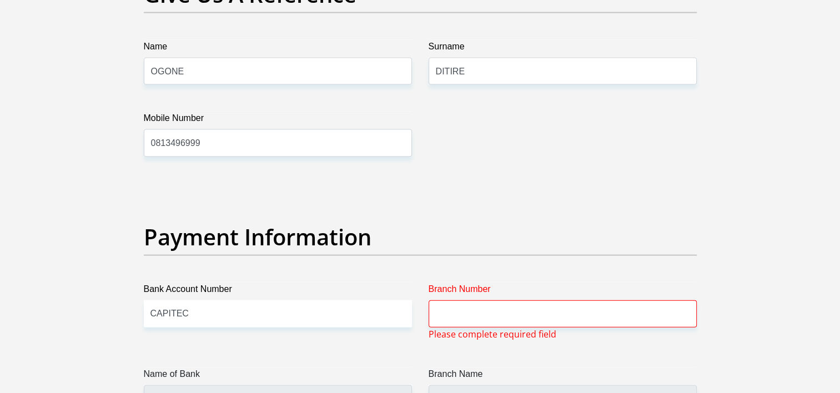
type input "04"
click at [474, 314] on input "Branch Number" at bounding box center [562, 313] width 268 height 27
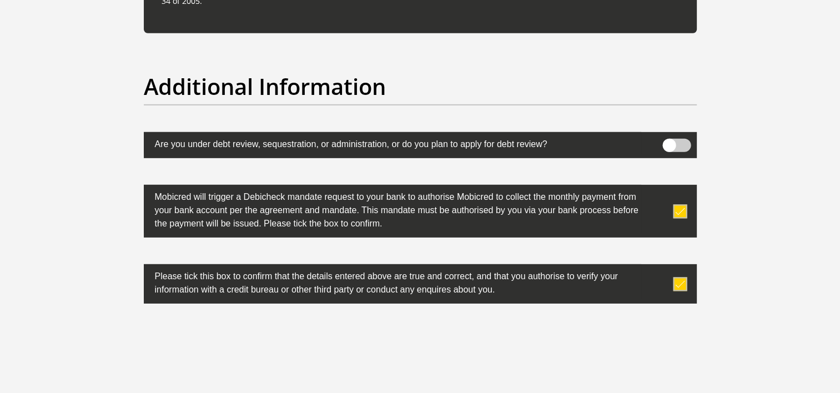
scroll to position [3586, 0]
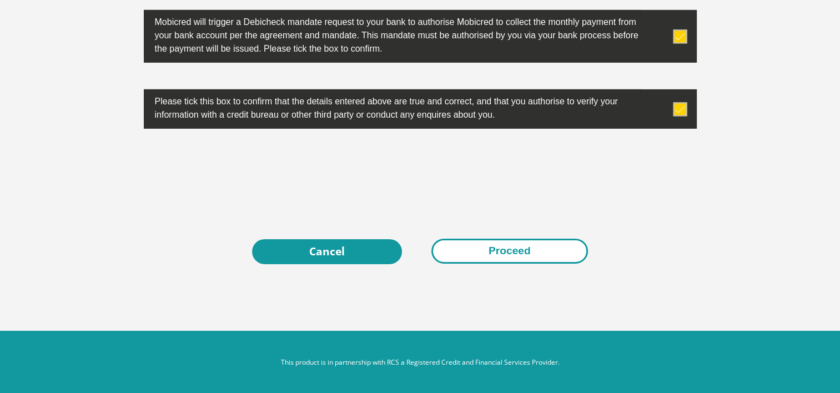
type input "470000"
click at [500, 252] on button "Proceed" at bounding box center [509, 251] width 156 height 25
